Goal: Download file/media

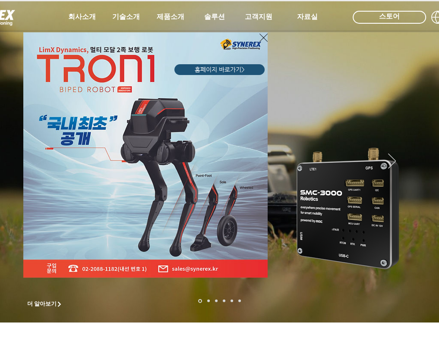
click at [357, 185] on div "LimX Dinamics" at bounding box center [219, 170] width 439 height 341
click at [264, 36] on icon "사이트로 돌아가기" at bounding box center [263, 37] width 8 height 11
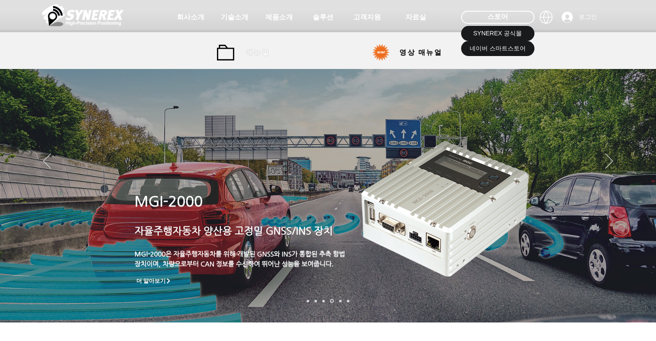
click at [258, 54] on span "매뉴얼" at bounding box center [258, 52] width 24 height 9
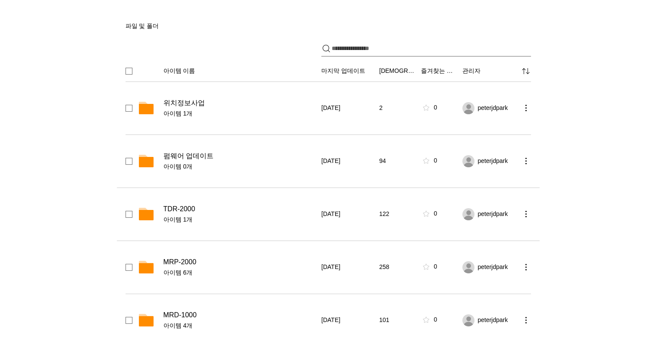
scroll to position [129, 0]
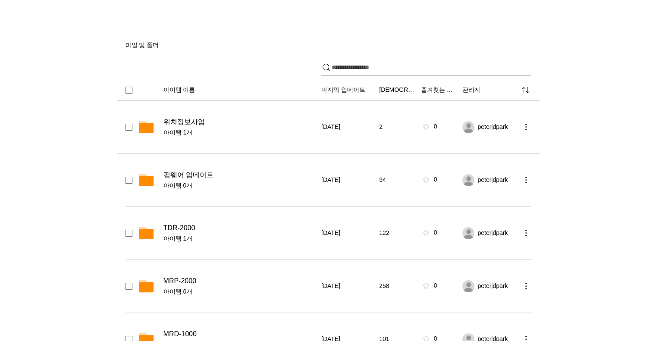
click at [179, 122] on span "위치정보사업" at bounding box center [184, 122] width 41 height 9
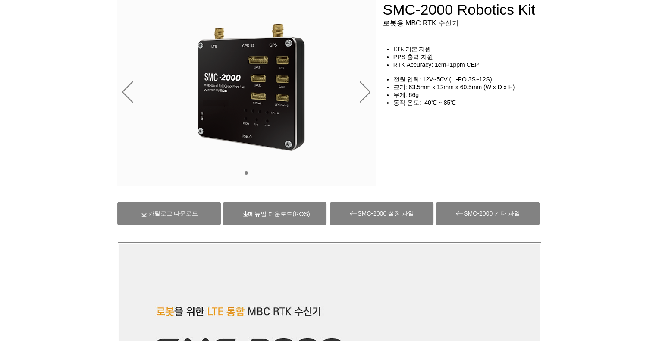
scroll to position [86, 0]
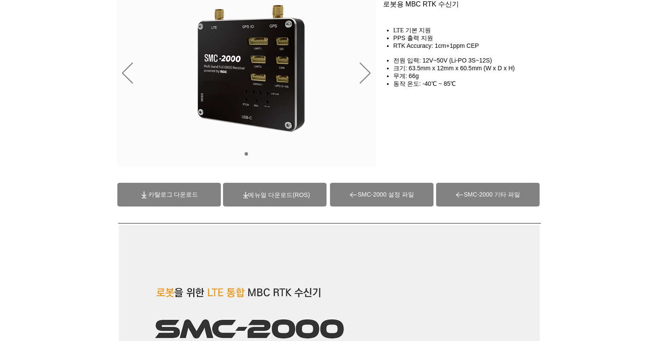
click at [395, 198] on span "SMC-2000 설정 파일" at bounding box center [386, 195] width 57 height 8
click at [277, 197] on span "(ROS)메뉴얼 다운로드" at bounding box center [279, 195] width 62 height 7
click at [411, 195] on span "SMC-2000 설정 파일" at bounding box center [386, 195] width 57 height 8
